Goal: Information Seeking & Learning: Learn about a topic

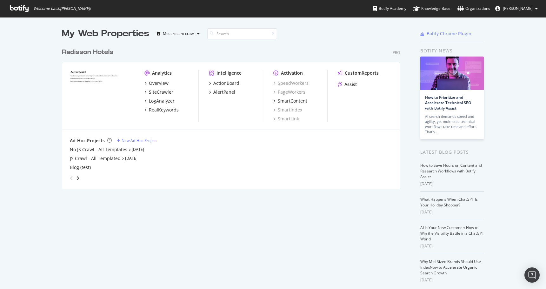
scroll to position [289, 546]
click at [159, 103] on div "LogAnalyzer" at bounding box center [162, 101] width 26 height 6
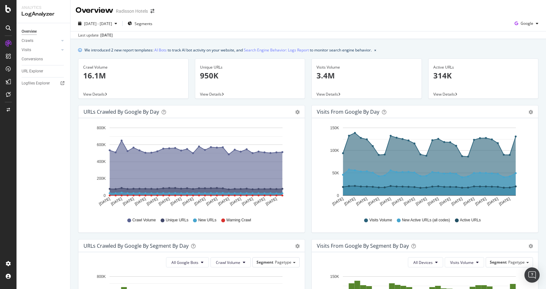
click at [104, 93] on span "View Details" at bounding box center [94, 93] width 22 height 5
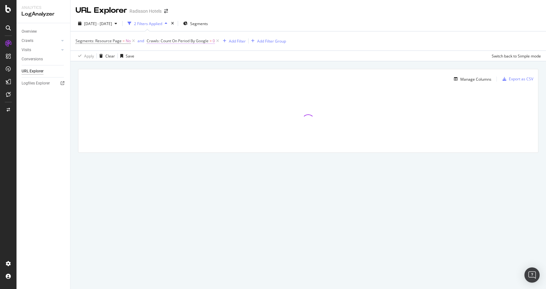
click at [179, 39] on span "Crawls: Count On Period By Google" at bounding box center [178, 40] width 62 height 5
click at [172, 58] on icon at bounding box center [172, 56] width 4 height 4
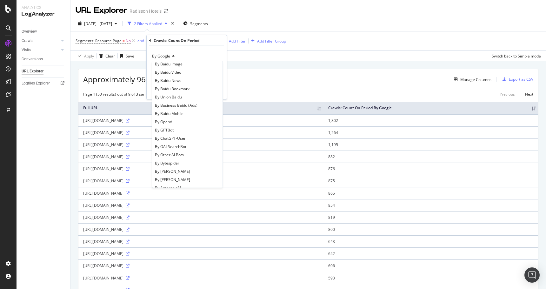
scroll to position [278, 0]
click at [173, 122] on span "By OpenAI" at bounding box center [164, 120] width 18 height 5
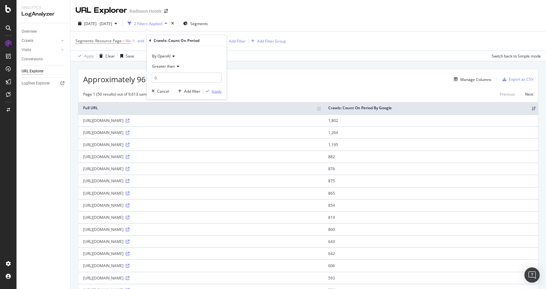
click at [209, 90] on icon "button" at bounding box center [207, 91] width 3 height 4
click at [230, 41] on div "Add Filter" at bounding box center [237, 40] width 17 height 5
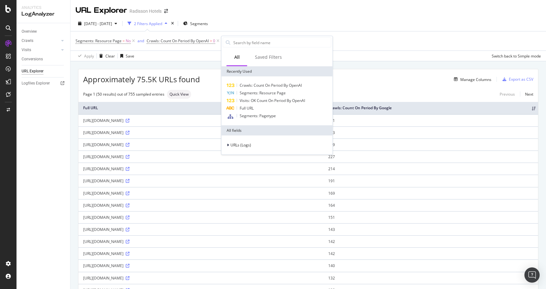
click at [238, 42] on input "text" at bounding box center [282, 43] width 98 height 10
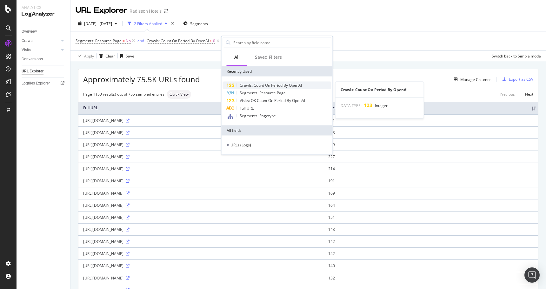
click at [257, 85] on span "Crawls: Count On Period By OpenAI" at bounding box center [271, 85] width 62 height 5
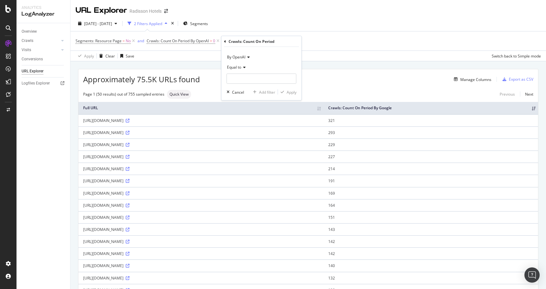
click at [241, 57] on span "By OpenAI" at bounding box center [236, 56] width 18 height 5
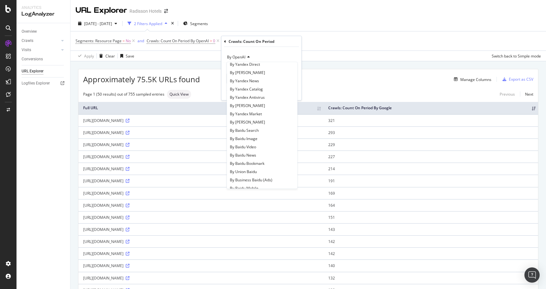
scroll to position [352, 0]
click at [252, 130] on span "By PerplexityBot" at bounding box center [244, 130] width 29 height 5
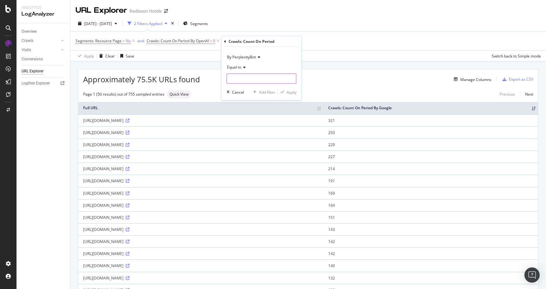
click at [263, 79] on input "number" at bounding box center [262, 79] width 70 height 10
type input "0"
click at [288, 93] on div "Apply" at bounding box center [292, 91] width 10 height 5
click at [332, 44] on div "Add Filter" at bounding box center [328, 40] width 25 height 7
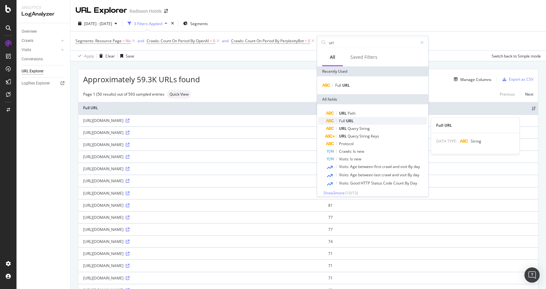
type input "url"
click at [343, 119] on span "Full" at bounding box center [342, 120] width 7 height 5
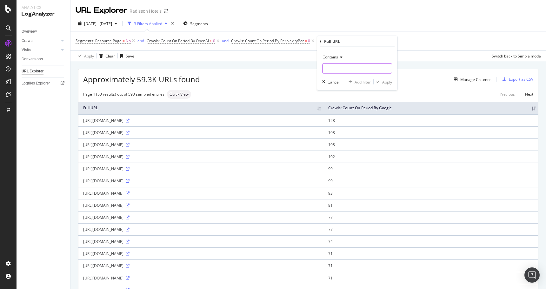
click at [336, 66] on input "text" at bounding box center [357, 69] width 69 height 10
type input "gmb"
click at [377, 81] on icon "button" at bounding box center [377, 82] width 3 height 4
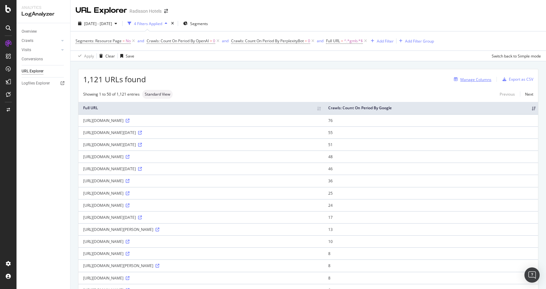
click at [472, 81] on div "Manage Columns" at bounding box center [476, 79] width 31 height 5
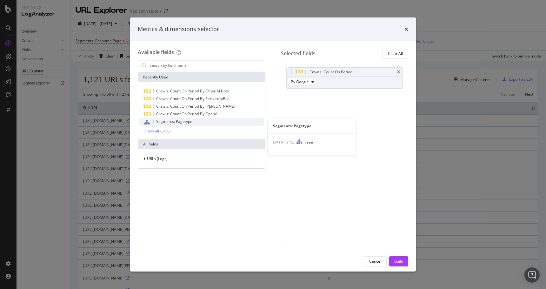
click at [186, 123] on span "Segments: Pagetype" at bounding box center [174, 121] width 36 height 5
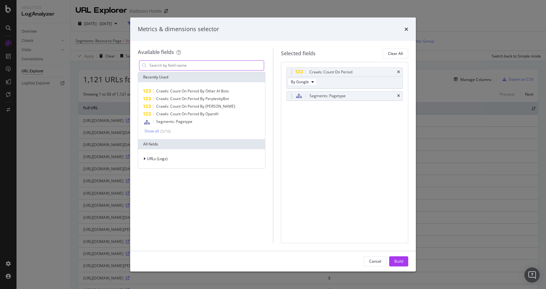
click at [217, 64] on input "modal" at bounding box center [206, 66] width 115 height 10
click at [152, 131] on div "Show all" at bounding box center [152, 131] width 15 height 4
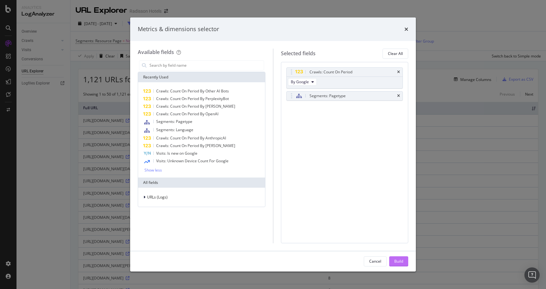
click at [397, 262] on div "Build" at bounding box center [399, 261] width 9 height 5
